Goal: Obtain resource: Obtain resource

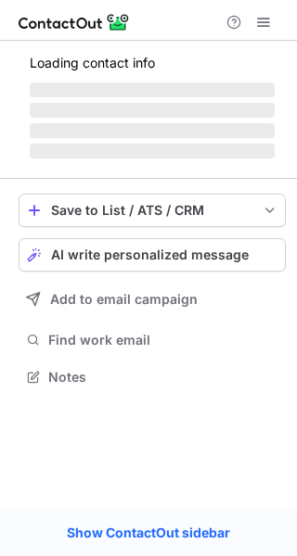
scroll to position [418, 297]
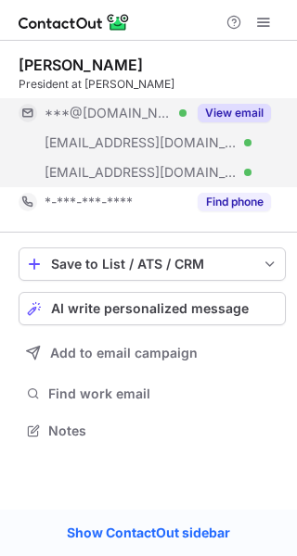
click at [239, 111] on button "View email" at bounding box center [233, 113] width 73 height 19
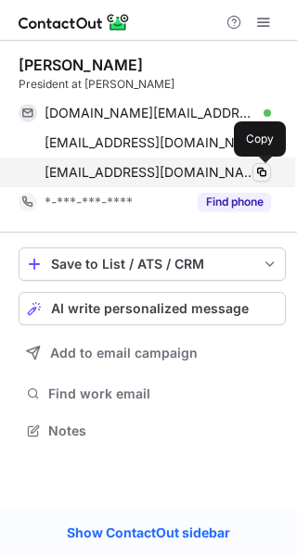
click at [258, 171] on span at bounding box center [261, 172] width 15 height 15
